Goal: Download file/media

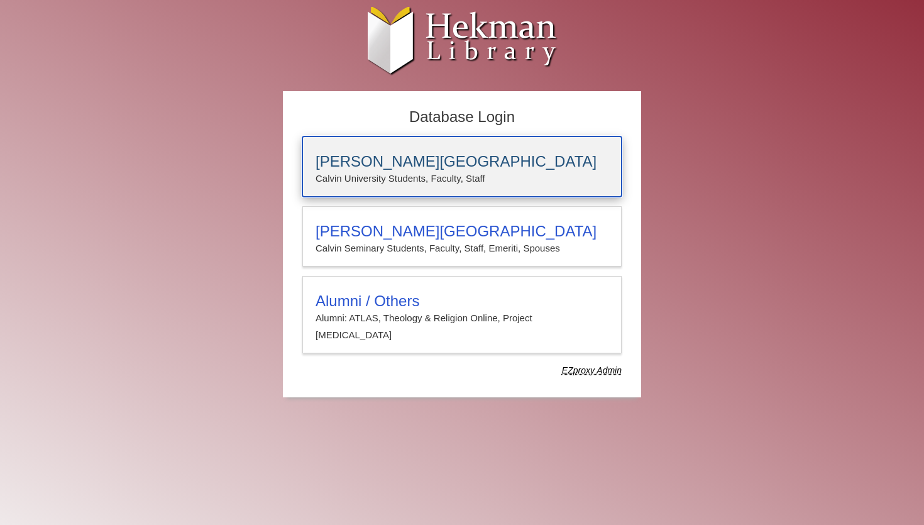
click at [350, 158] on h3 "[PERSON_NAME][GEOGRAPHIC_DATA]" at bounding box center [462, 162] width 293 height 18
click at [444, 164] on h3 "[PERSON_NAME][GEOGRAPHIC_DATA]" at bounding box center [462, 162] width 293 height 18
